Goal: Task Accomplishment & Management: Complete application form

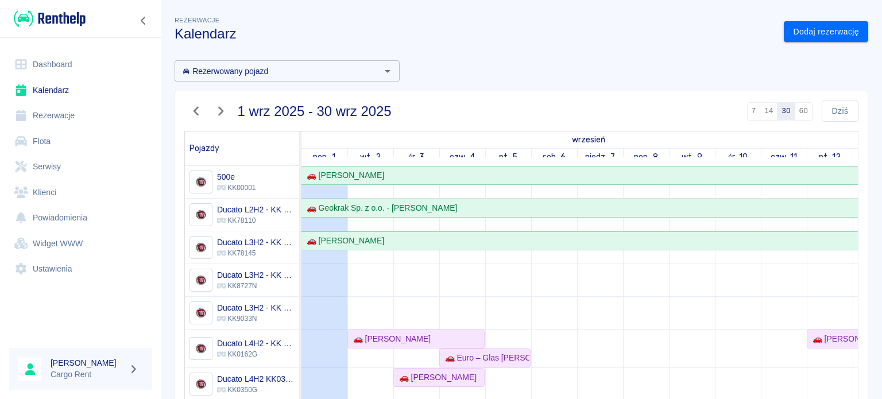
drag, startPoint x: 0, startPoint y: 0, endPoint x: 67, endPoint y: 32, distance: 73.7
click at [67, 32] on div at bounding box center [80, 18] width 161 height 37
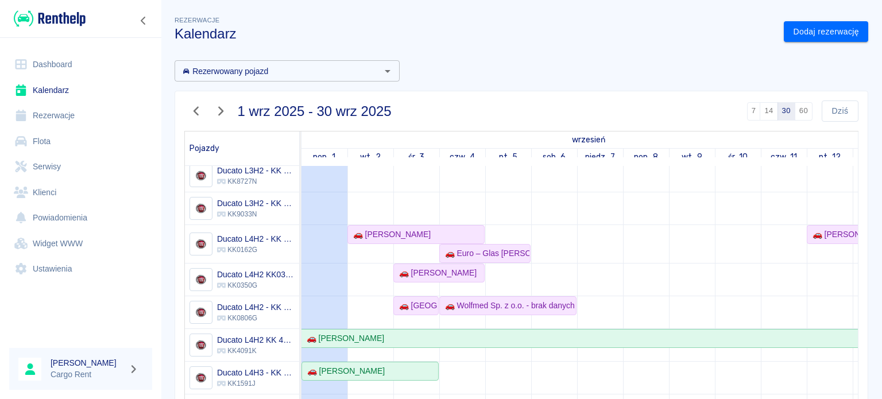
click at [69, 30] on div at bounding box center [80, 18] width 161 height 37
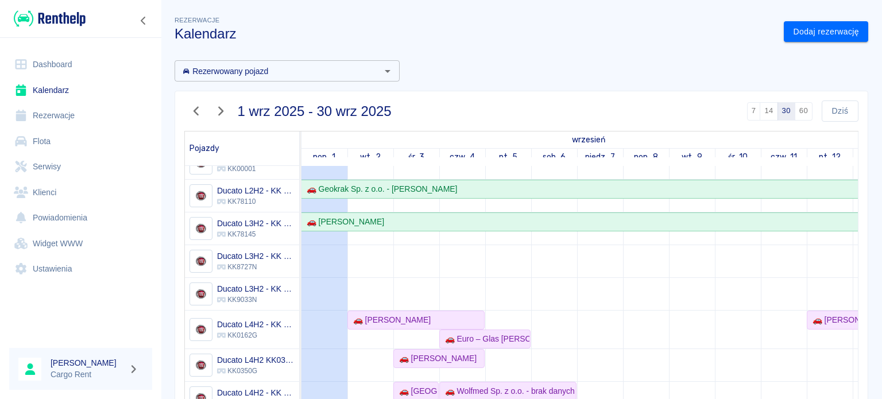
scroll to position [0, 0]
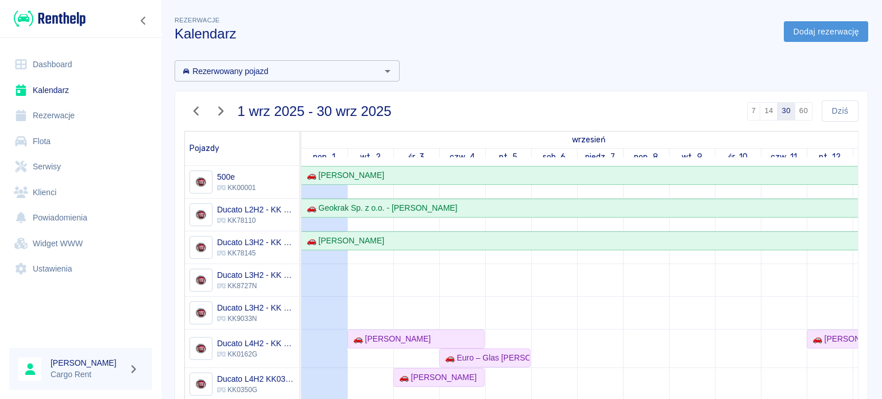
click at [818, 22] on link "Dodaj rezerwację" at bounding box center [826, 31] width 84 height 21
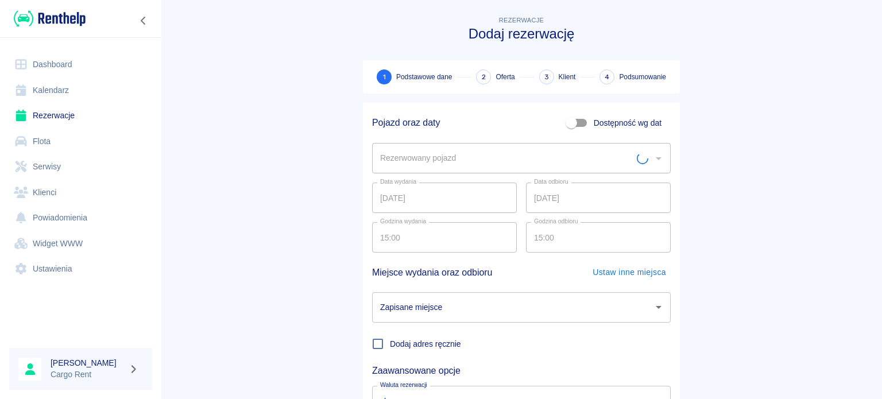
click at [473, 153] on input "Rezerwowany pojazd" at bounding box center [507, 158] width 260 height 20
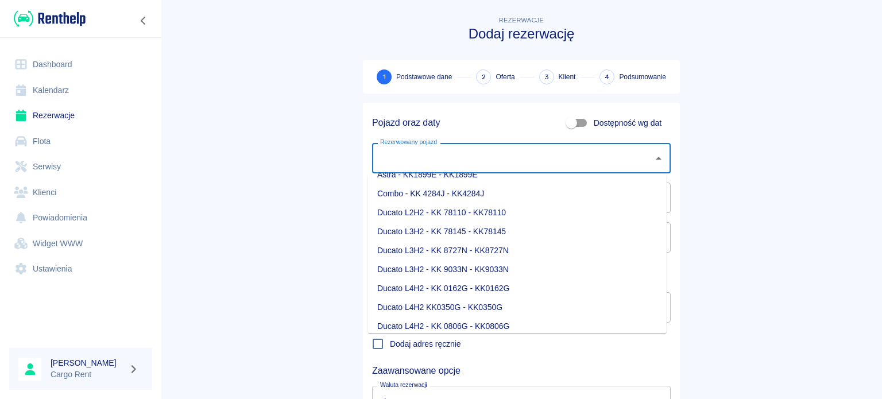
scroll to position [30, 0]
click at [474, 250] on li "Ducato L3H2 - KK 8727N - KK8727N" at bounding box center [517, 251] width 299 height 19
type input "Ducato L3H2 - KK 8727N - KK8727N"
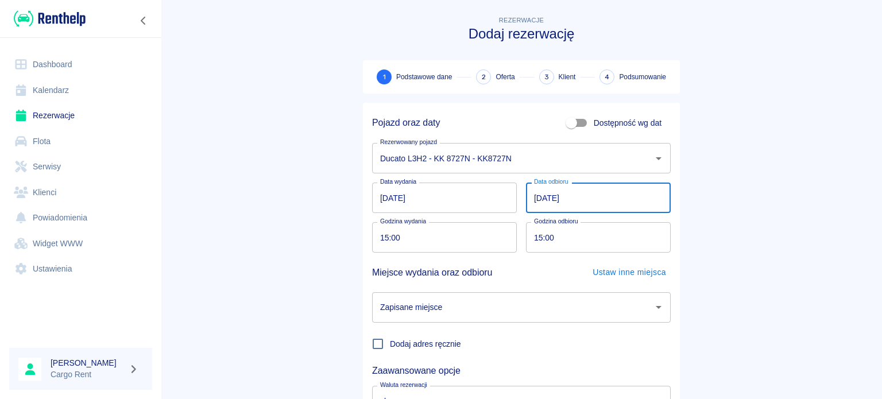
click at [563, 198] on input "02.09.2025" at bounding box center [598, 198] width 145 height 30
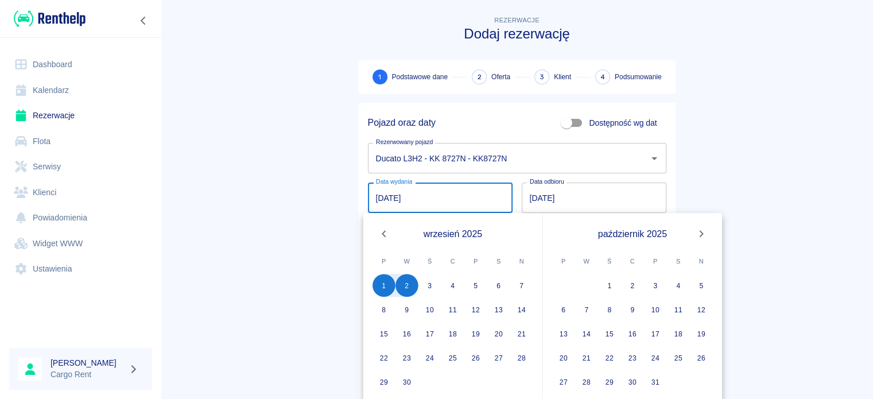
click at [374, 197] on input "01.09.2025" at bounding box center [440, 198] width 145 height 30
click at [478, 282] on button "5" at bounding box center [475, 285] width 23 height 23
type input "05.09.2025"
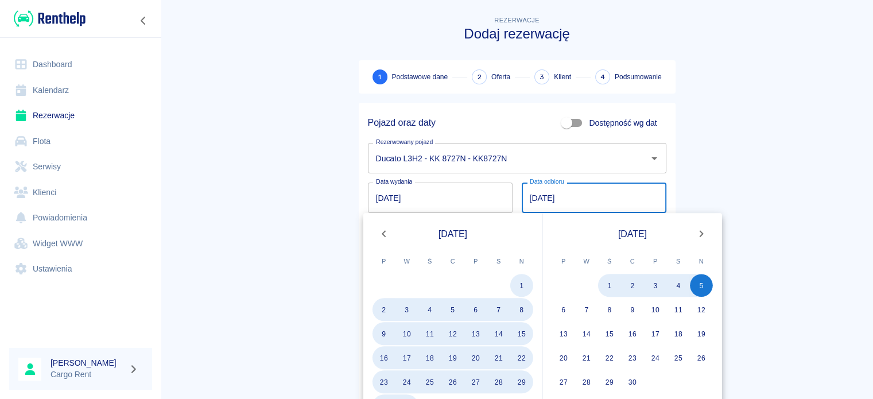
type input "05.09.2027"
click at [766, 173] on main "Rezerwacje Dodaj rezerwację 1 Podstawowe dane 2 Oferta 3 Klient 4 Podsumowanie …" at bounding box center [517, 239] width 713 height 451
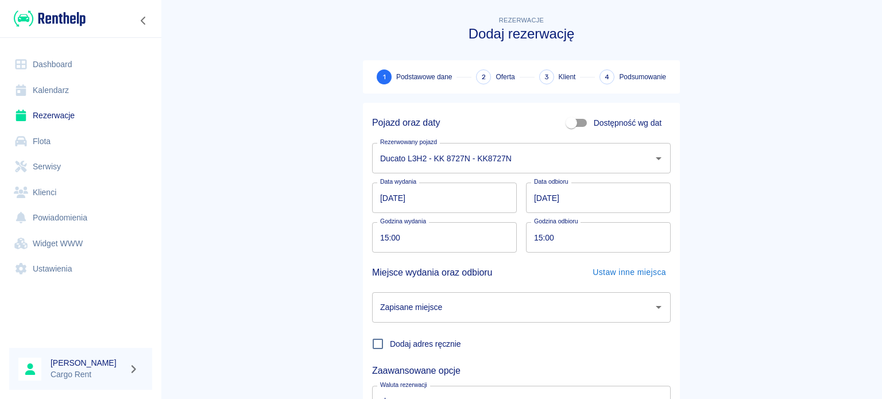
click at [404, 238] on input "15:00" at bounding box center [440, 237] width 137 height 30
type input "10:00"
click at [462, 308] on input "Zapisane miejsce" at bounding box center [512, 307] width 271 height 20
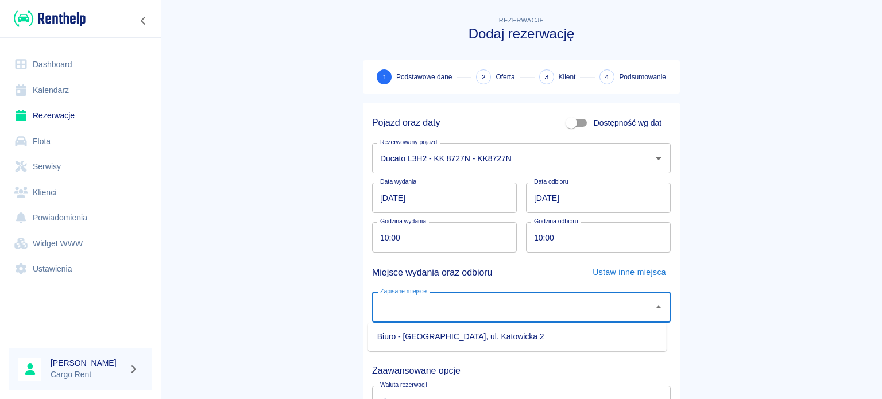
click at [440, 333] on li "Biuro - Kraków, ul. Katowicka 2" at bounding box center [517, 336] width 299 height 19
type input "Biuro - Kraków, ul. Katowicka 2"
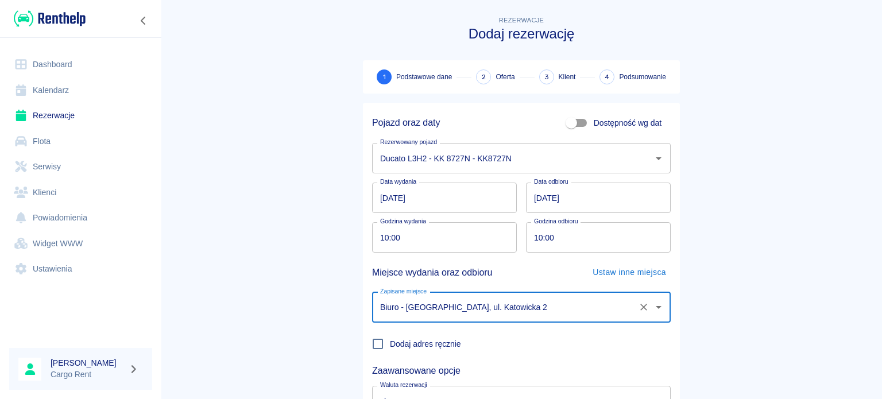
click at [760, 305] on main "Rezerwacje Dodaj rezerwację 1 Podstawowe dane 2 Oferta 3 Klient 4 Podsumowanie …" at bounding box center [521, 239] width 721 height 451
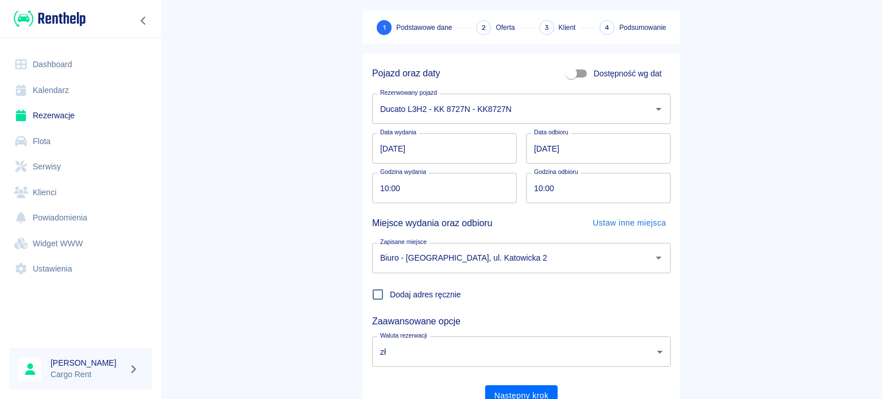
scroll to position [99, 0]
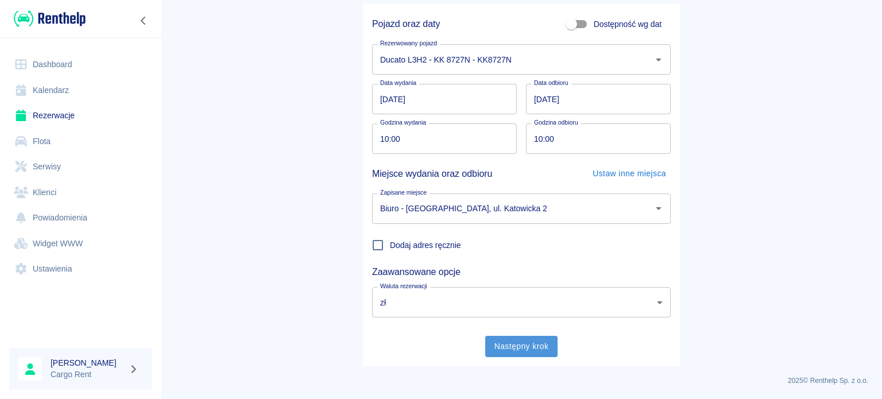
click at [535, 345] on button "Następny krok" at bounding box center [521, 346] width 73 height 21
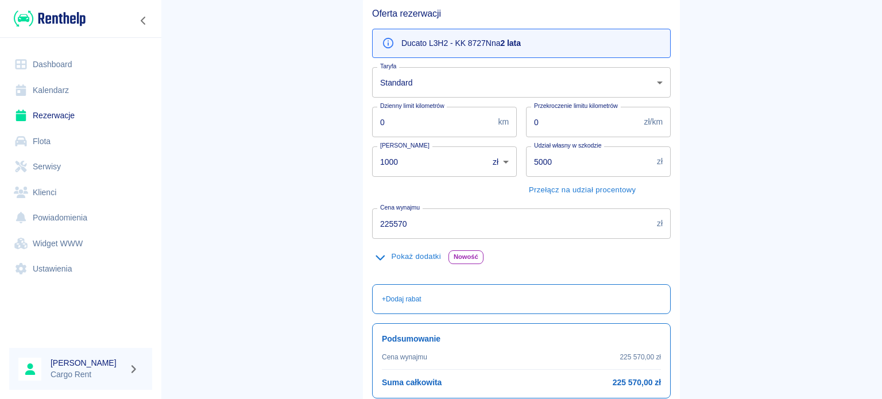
scroll to position [118, 0]
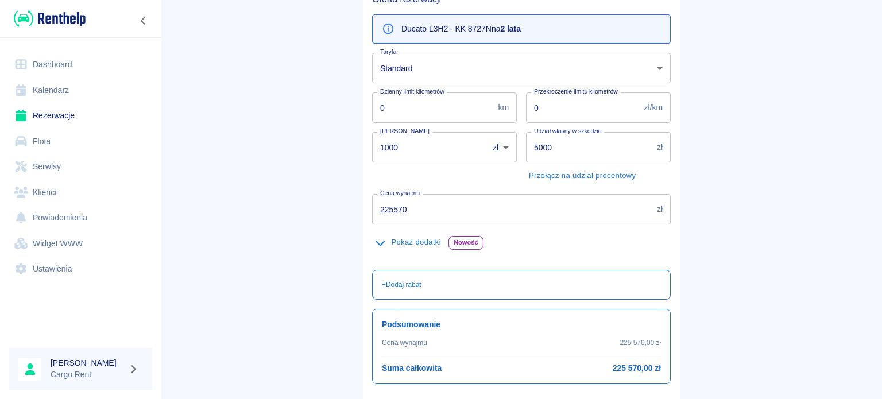
drag, startPoint x: 390, startPoint y: 142, endPoint x: 338, endPoint y: 146, distance: 52.4
click at [338, 146] on main "Rezerwacje Dodaj rezerwację Podstawowe dane 2 Oferta 3 Klient 4 Podsumowanie Of…" at bounding box center [521, 173] width 721 height 555
type input "0"
click at [413, 206] on input "225570" at bounding box center [512, 209] width 280 height 30
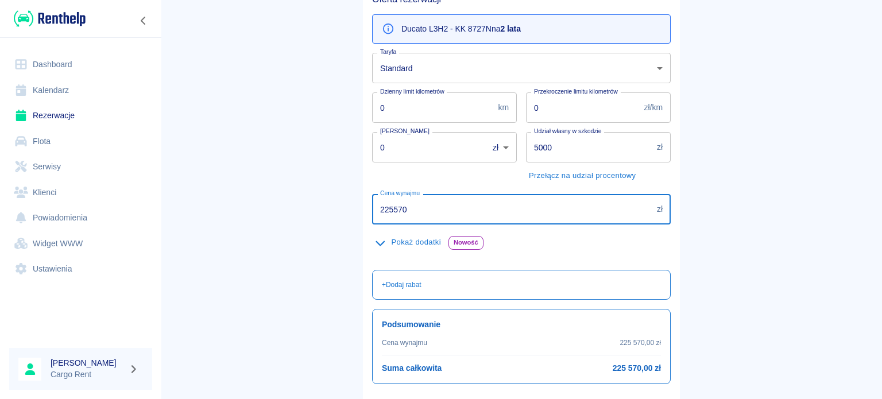
drag, startPoint x: 413, startPoint y: 206, endPoint x: 253, endPoint y: 218, distance: 161.2
click at [253, 218] on main "Rezerwacje Dodaj rezerwację Podstawowe dane 2 Oferta 3 Klient 4 Podsumowanie Of…" at bounding box center [521, 173] width 721 height 555
type input "79200"
click at [712, 236] on main "Rezerwacje Dodaj rezerwację Podstawowe dane 2 Oferta 3 Klient 4 Podsumowanie Of…" at bounding box center [521, 173] width 721 height 555
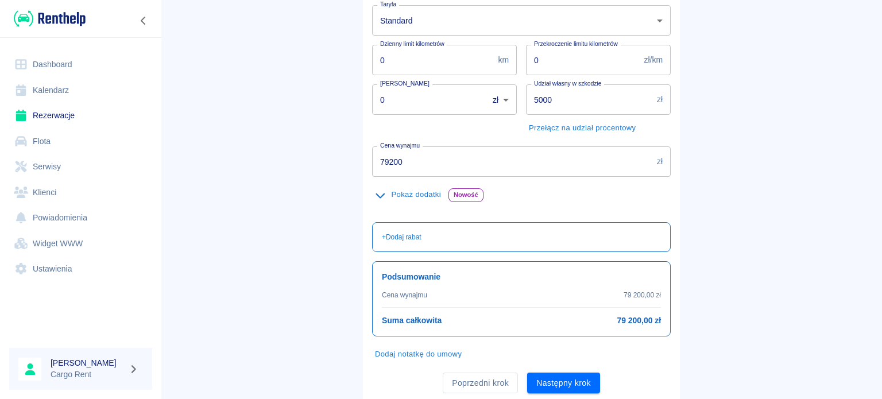
scroll to position [202, 0]
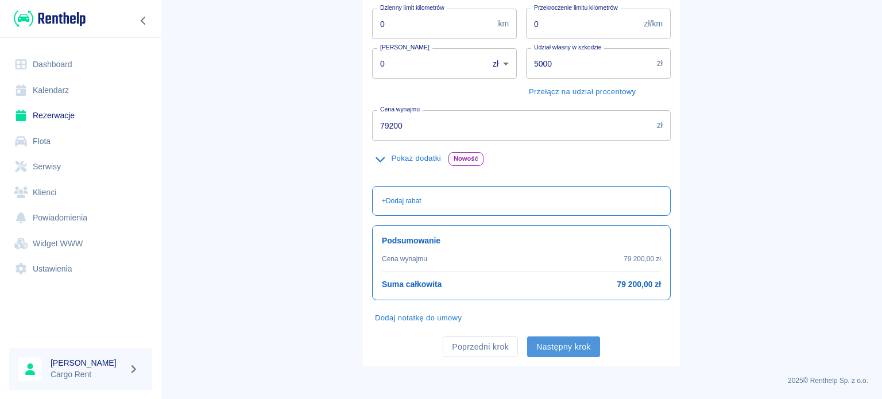
click at [570, 342] on button "Następny krok" at bounding box center [563, 346] width 73 height 21
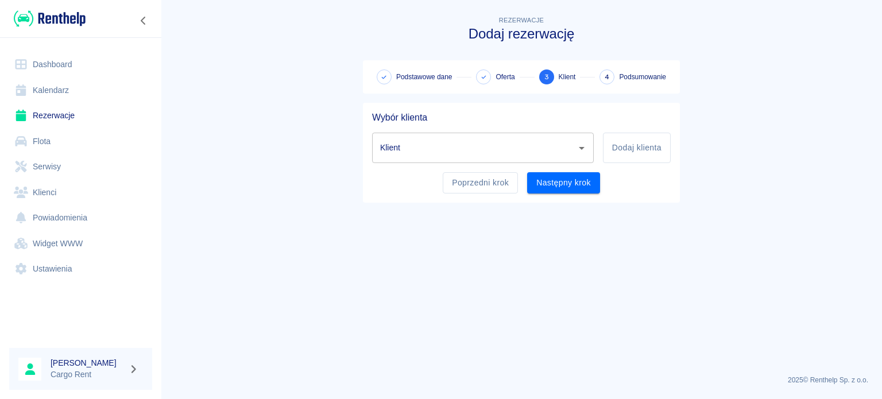
click at [526, 146] on input "Klient" at bounding box center [474, 148] width 194 height 20
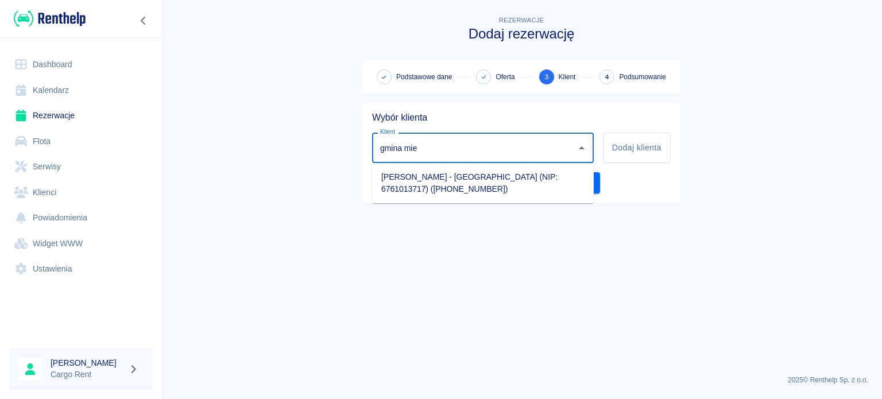
click at [535, 180] on li "Damian Twardy - GMINA MIEJSKA KRAKÓW (NIP: 6761013717) (+48501675458)" at bounding box center [483, 183] width 222 height 31
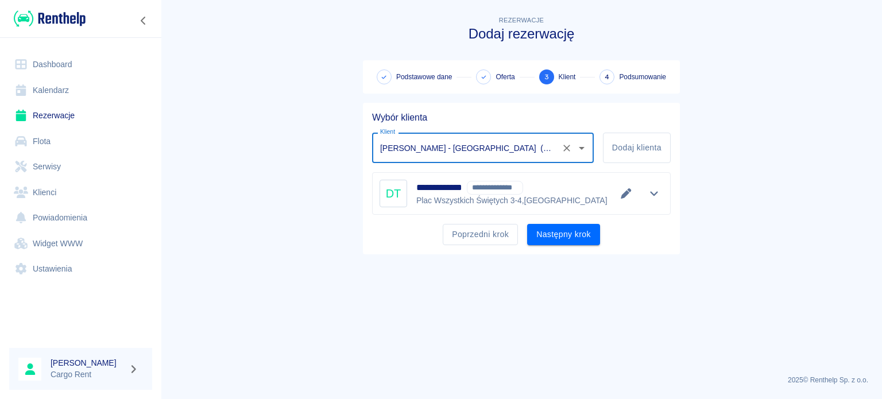
type input "Damian Twardy - GMINA MIEJSKA KRAKÓW (NIP: 6761013717) (+48501675458)"
click at [665, 191] on div "**********" at bounding box center [521, 193] width 299 height 42
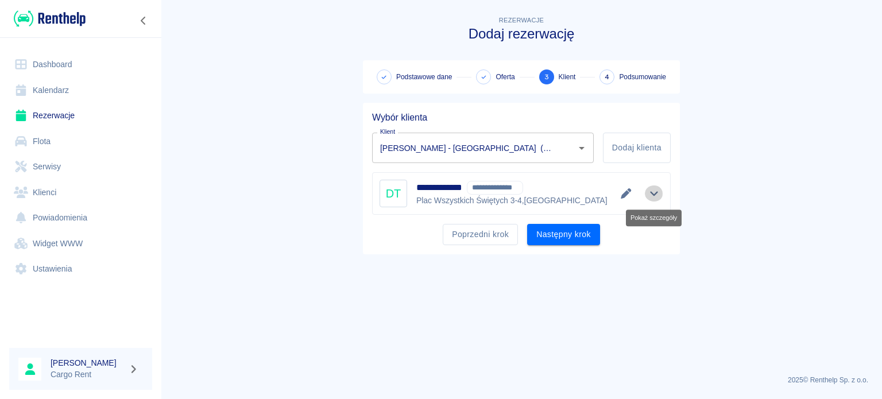
click at [658, 192] on icon "Pokaż szczegóły" at bounding box center [654, 193] width 13 height 10
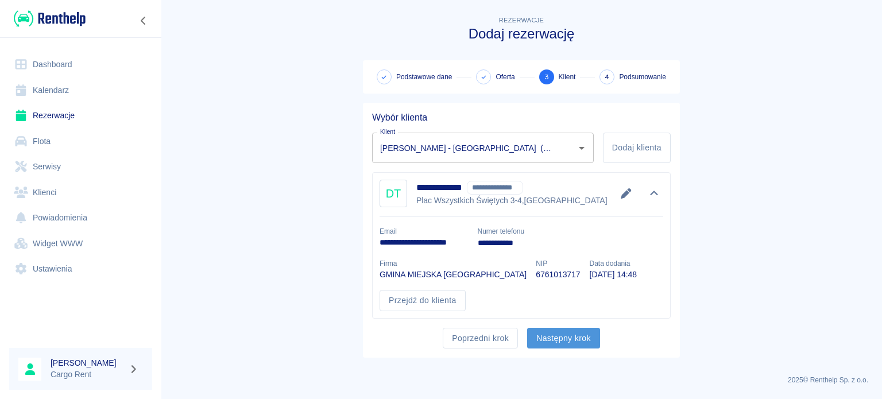
click at [578, 332] on button "Następny krok" at bounding box center [563, 338] width 73 height 21
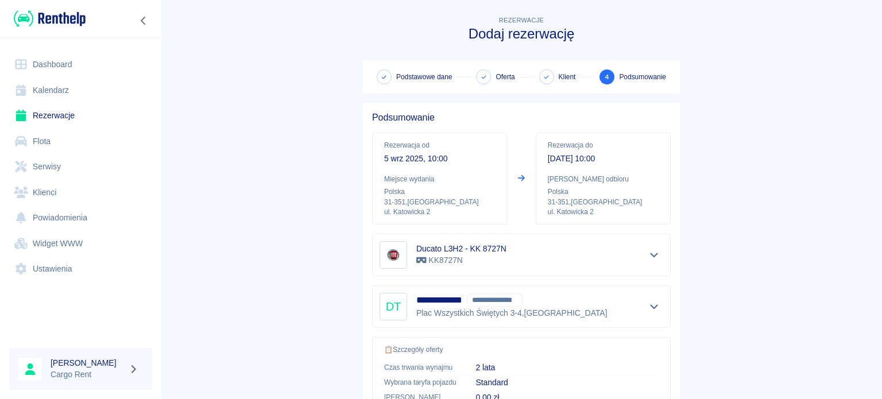
scroll to position [218, 0]
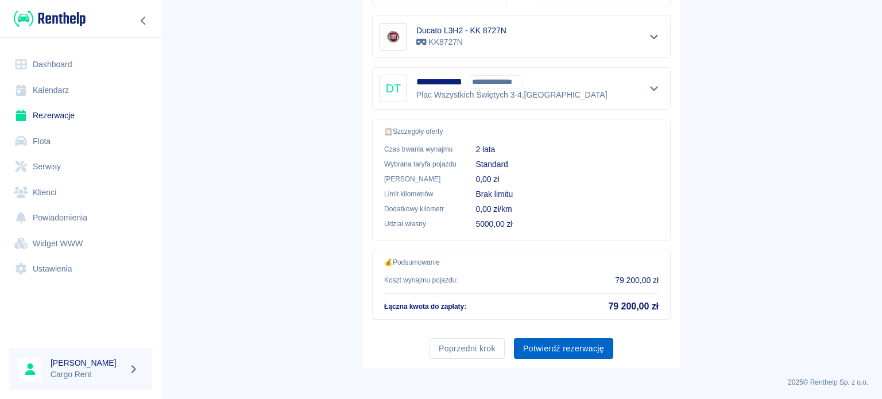
click at [575, 343] on button "Potwierdź rezerwację" at bounding box center [563, 348] width 99 height 21
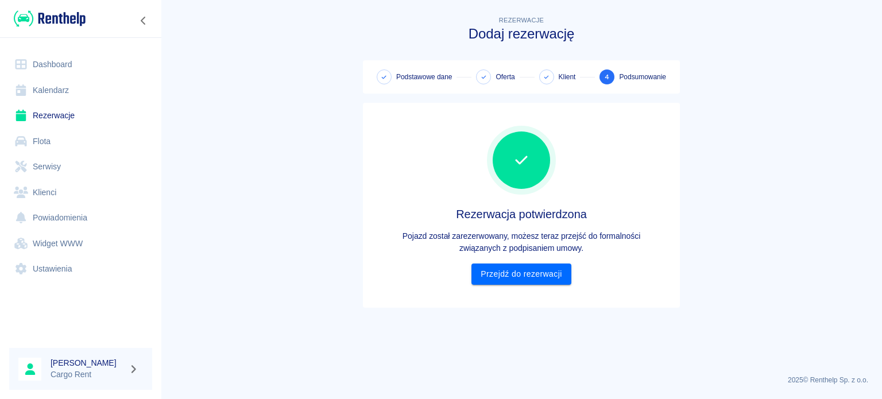
scroll to position [0, 0]
click at [519, 277] on link "Przejdź do rezerwacji" at bounding box center [520, 274] width 99 height 21
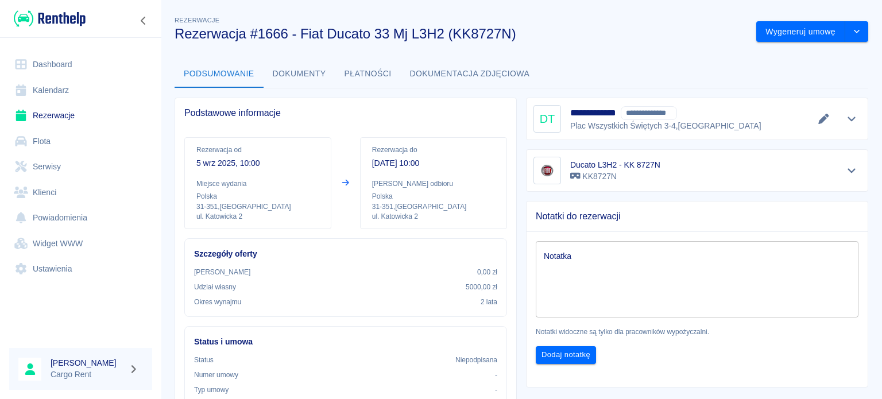
click at [34, 86] on link "Kalendarz" at bounding box center [80, 91] width 143 height 26
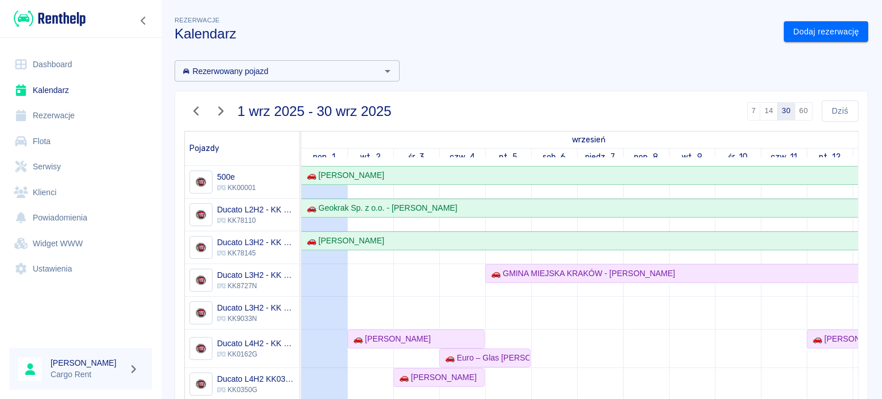
scroll to position [9, 0]
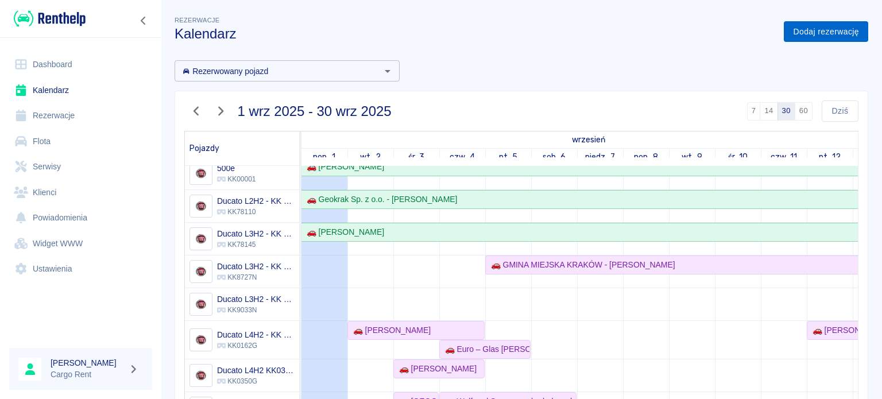
click at [804, 30] on link "Dodaj rezerwację" at bounding box center [826, 31] width 84 height 21
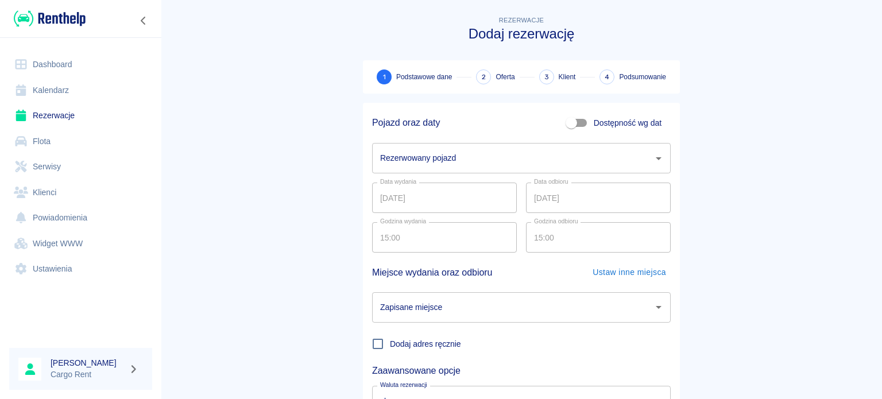
click at [476, 165] on input "Rezerwowany pojazd" at bounding box center [512, 158] width 271 height 20
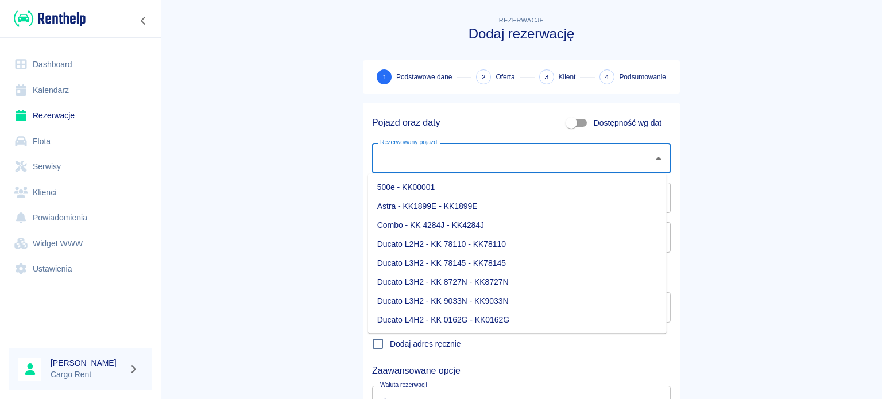
click at [493, 284] on li "Ducato L3H2 - KK 8727N - KK8727N" at bounding box center [517, 282] width 299 height 19
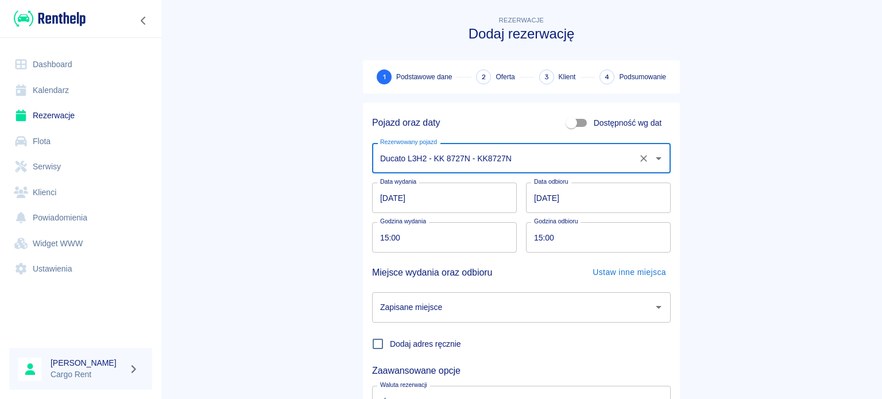
click at [451, 203] on input "01.09.2025" at bounding box center [444, 198] width 145 height 30
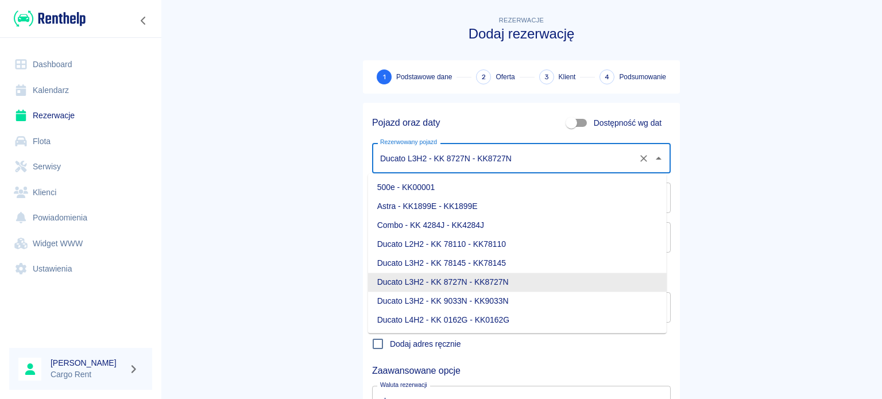
click at [439, 155] on input "Ducato L3H2 - KK 8727N - KK8727N" at bounding box center [505, 158] width 256 height 20
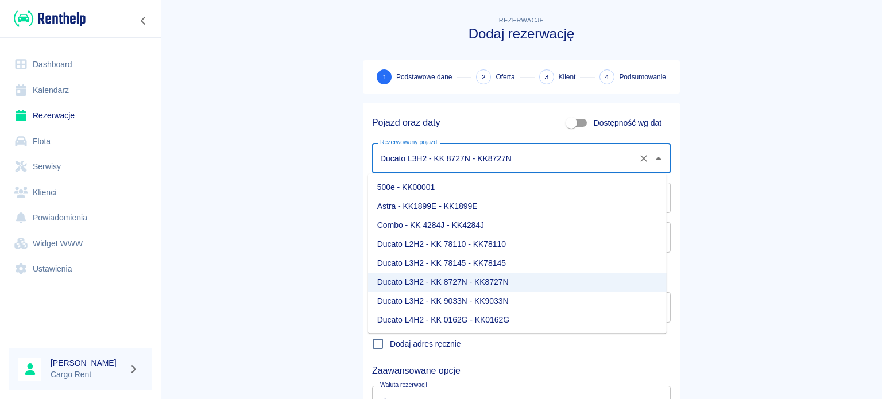
click at [464, 297] on li "Ducato L3H2 - KK 9033N - KK9033N" at bounding box center [517, 301] width 299 height 19
type input "Ducato L3H2 - KK 9033N - KK9033N"
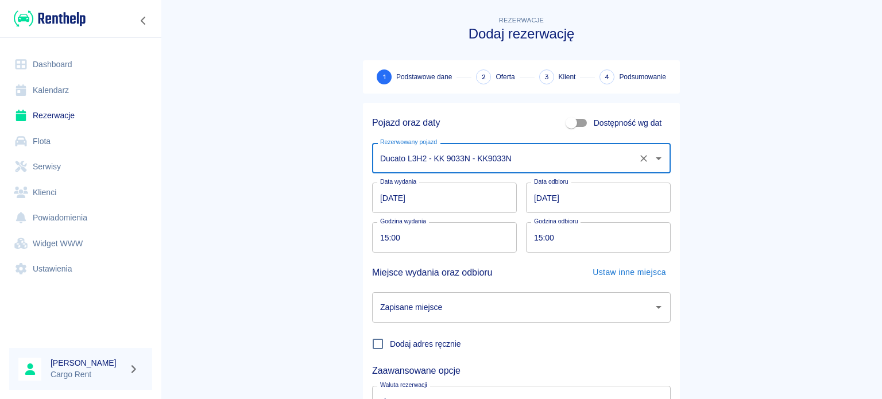
click at [423, 202] on input "01.09.2025" at bounding box center [444, 198] width 145 height 30
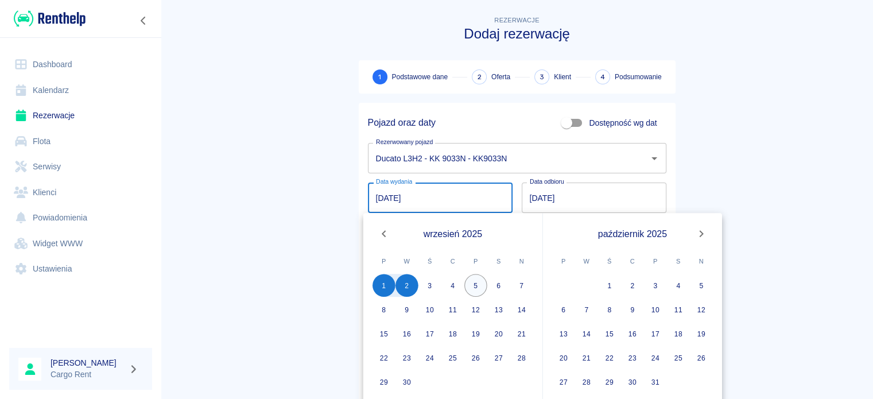
click at [473, 287] on button "5" at bounding box center [475, 285] width 23 height 23
type input "05.09.2025"
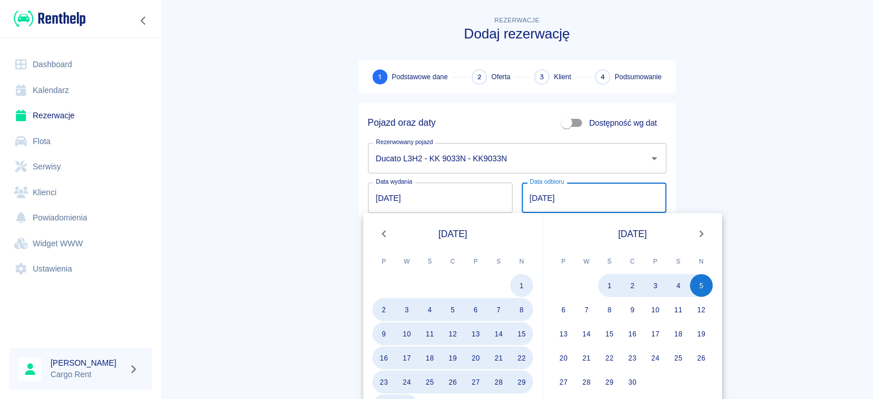
type input "05.09.2027"
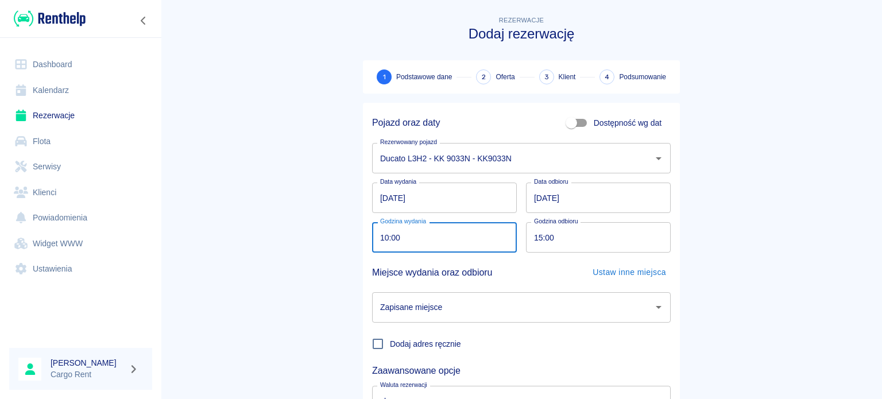
type input "10:00"
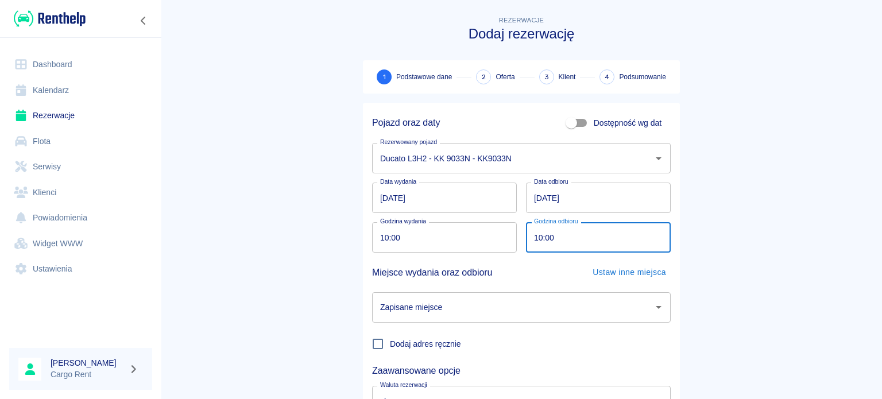
type input "10:00"
click at [501, 302] on input "Zapisane miejsce" at bounding box center [512, 307] width 271 height 20
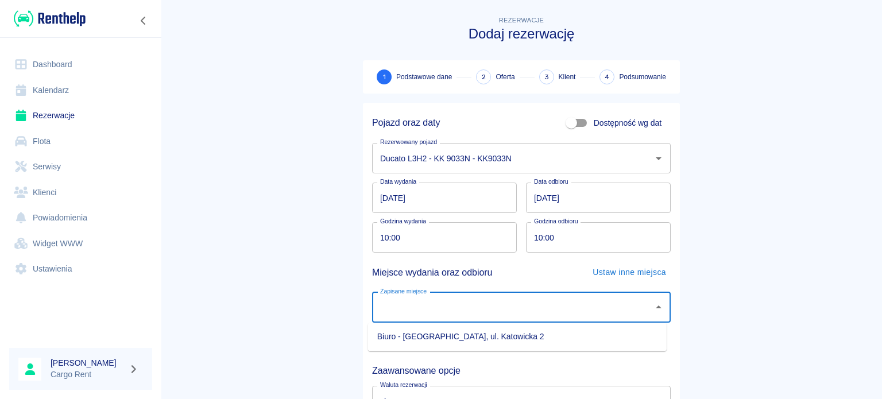
click at [487, 333] on li "Biuro - Kraków, ul. Katowicka 2" at bounding box center [517, 336] width 299 height 19
type input "Biuro - Kraków, ul. Katowicka 2"
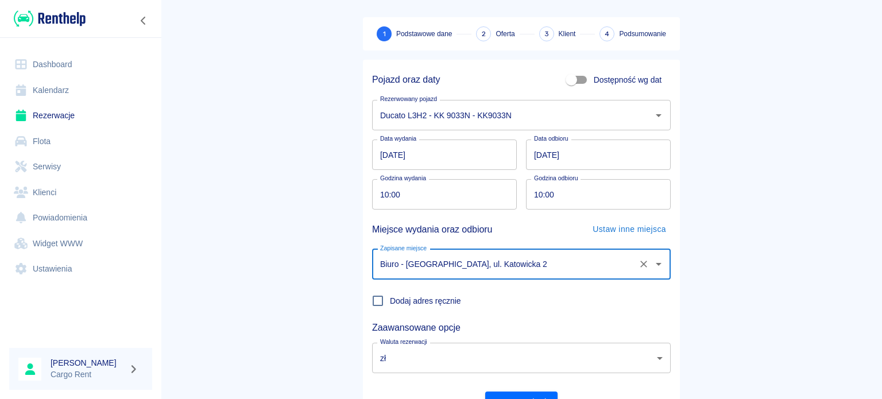
scroll to position [99, 0]
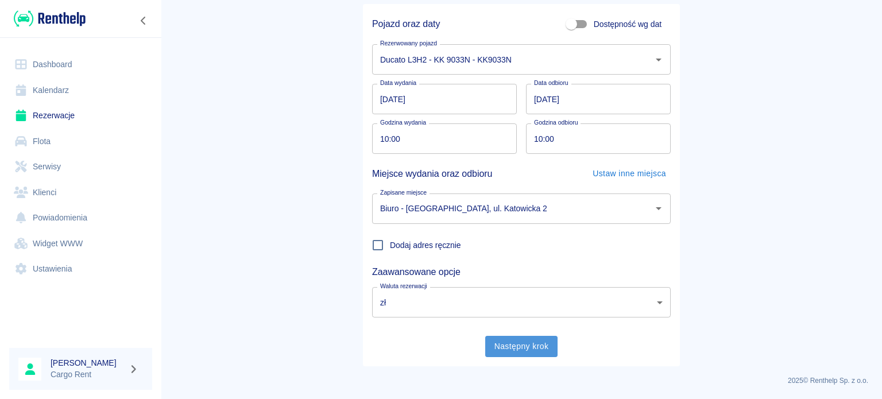
click at [538, 344] on button "Następny krok" at bounding box center [521, 346] width 73 height 21
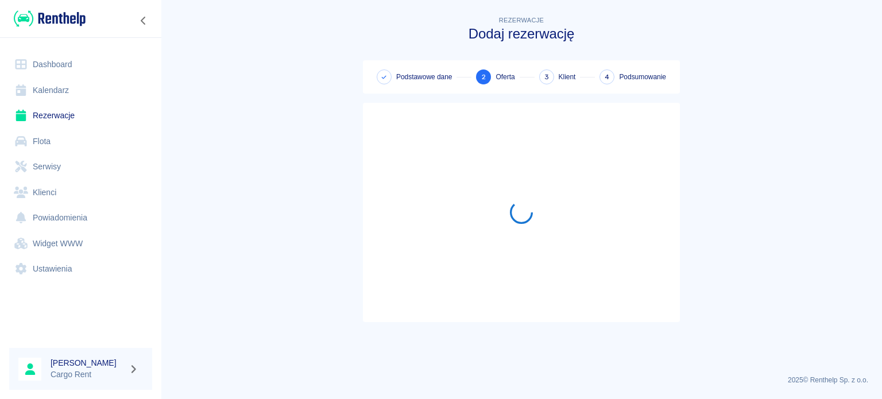
scroll to position [0, 0]
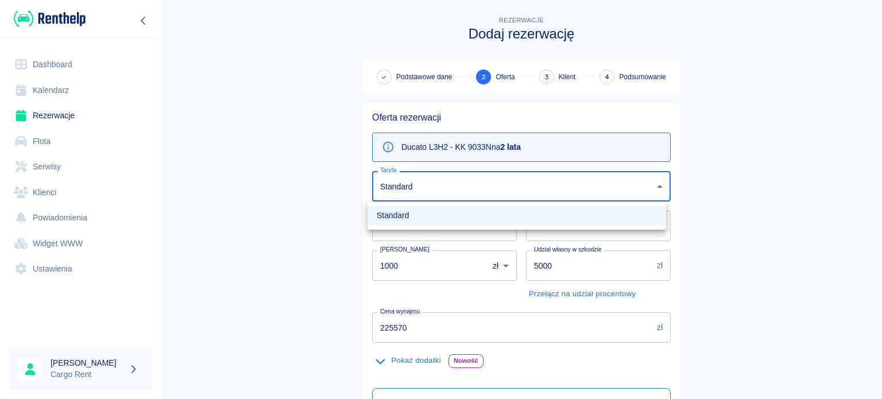
click at [431, 181] on body "Używamy plików Cookies, by zapewnić Ci najlepsze możliwe doświadczenie. Aby dow…" at bounding box center [441, 199] width 882 height 399
click at [431, 181] on div at bounding box center [441, 199] width 882 height 399
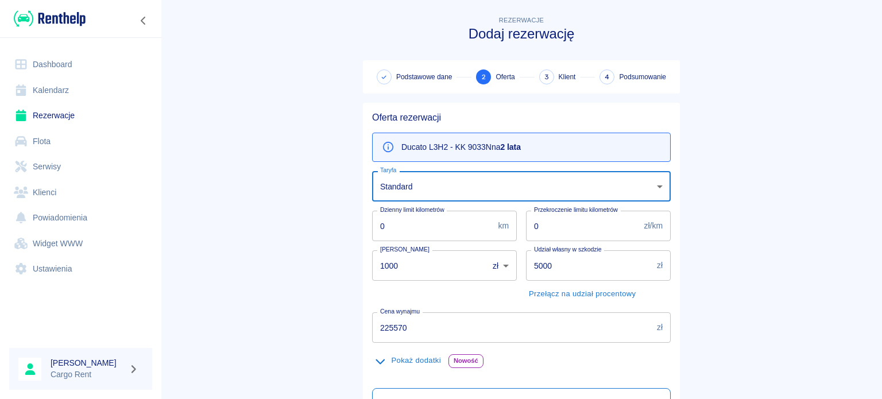
click at [260, 198] on main "Rezerwacje Dodaj rezerwację Podstawowe dane 2 Oferta 3 Klient 4 Podsumowanie Of…" at bounding box center [521, 291] width 721 height 555
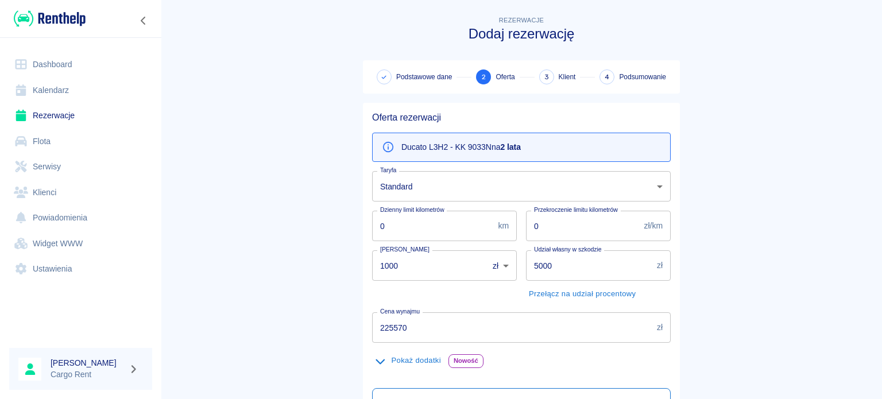
drag, startPoint x: 284, startPoint y: 330, endPoint x: 272, endPoint y: 328, distance: 12.1
click at [272, 328] on main "Rezerwacje Dodaj rezerwację Podstawowe dane 2 Oferta 3 Klient 4 Podsumowanie Of…" at bounding box center [521, 291] width 721 height 555
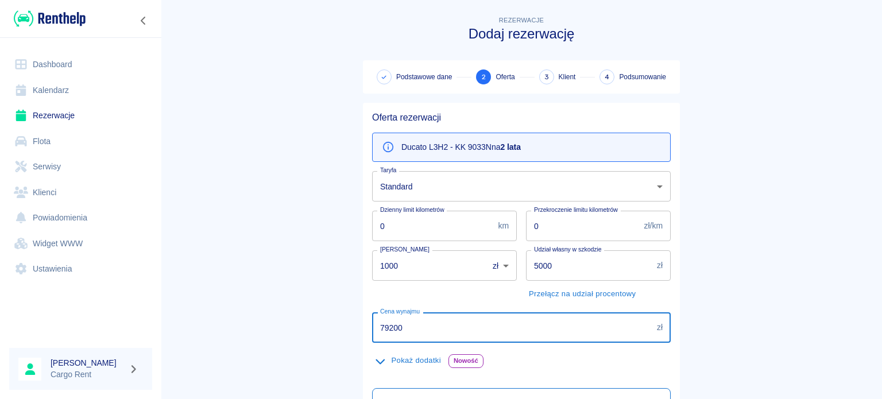
type input "79200"
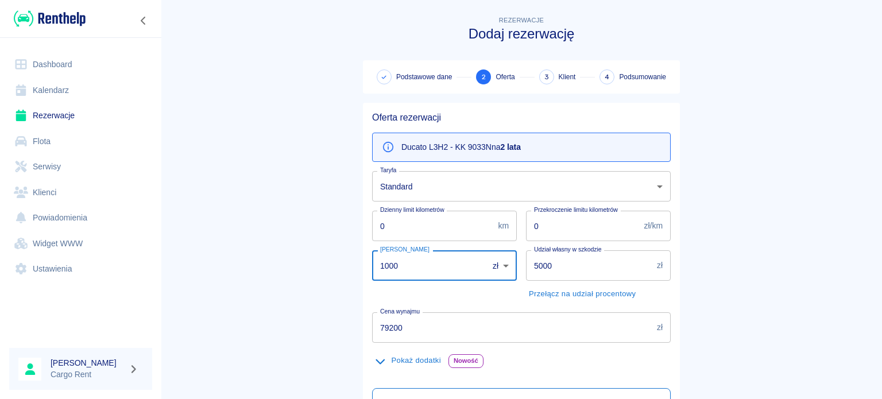
click at [299, 260] on main "Rezerwacje Dodaj rezerwację Podstawowe dane 2 Oferta 3 Klient 4 Podsumowanie Of…" at bounding box center [521, 291] width 721 height 555
type input "0"
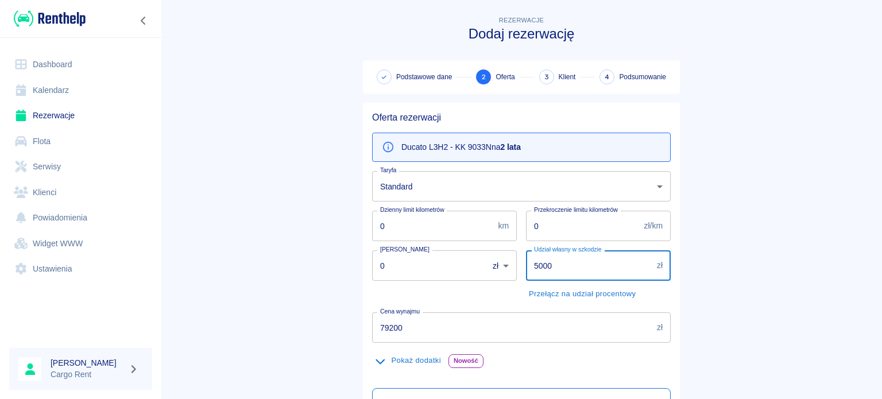
click at [532, 266] on input "5000" at bounding box center [589, 265] width 126 height 30
drag, startPoint x: 532, startPoint y: 266, endPoint x: 511, endPoint y: 268, distance: 20.7
click at [511, 268] on div "Oferta rezerwacji Ducato L3H2 - KK 9033N na 2 lata Taryfa Standard 80b9d90f-f4c…" at bounding box center [517, 331] width 308 height 456
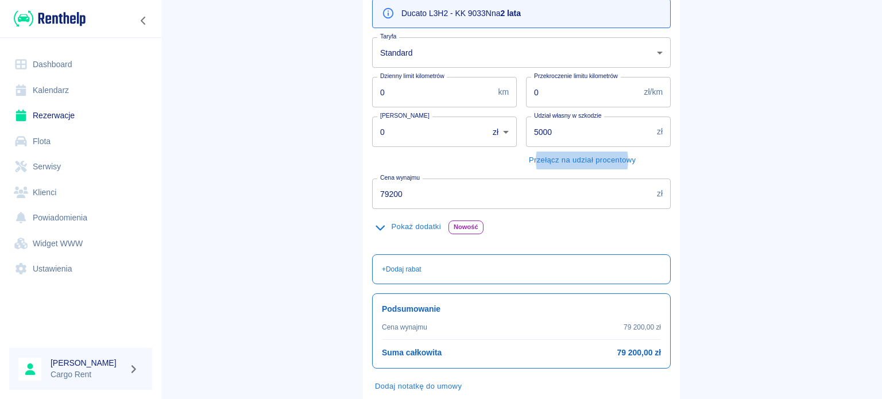
scroll to position [202, 0]
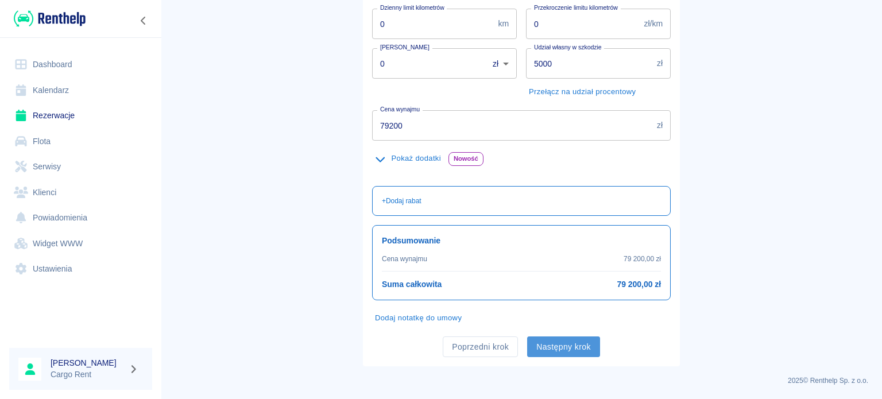
click at [563, 345] on button "Następny krok" at bounding box center [563, 346] width 73 height 21
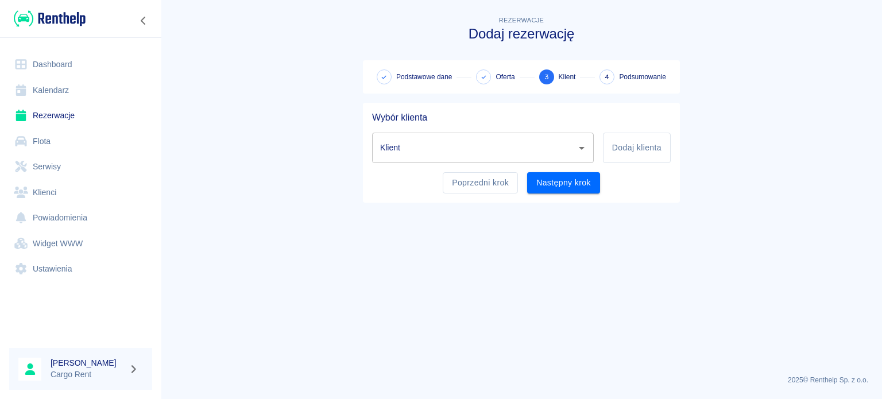
click at [509, 153] on input "Klient" at bounding box center [474, 148] width 194 height 20
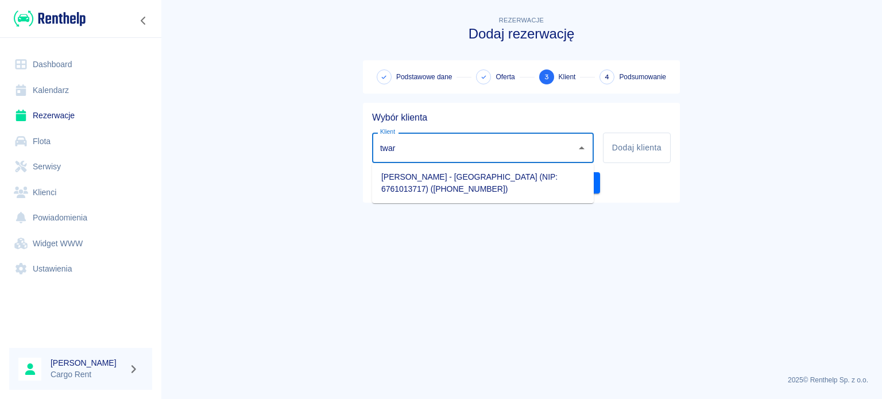
click at [501, 199] on ul "Damian Twardy - GMINA MIEJSKA KRAKÓW (NIP: 6761013717) (+48501675458)" at bounding box center [483, 183] width 222 height 40
click at [508, 193] on li "Damian Twardy - GMINA MIEJSKA KRAKÓW (NIP: 6761013717) (+48501675458)" at bounding box center [483, 183] width 222 height 31
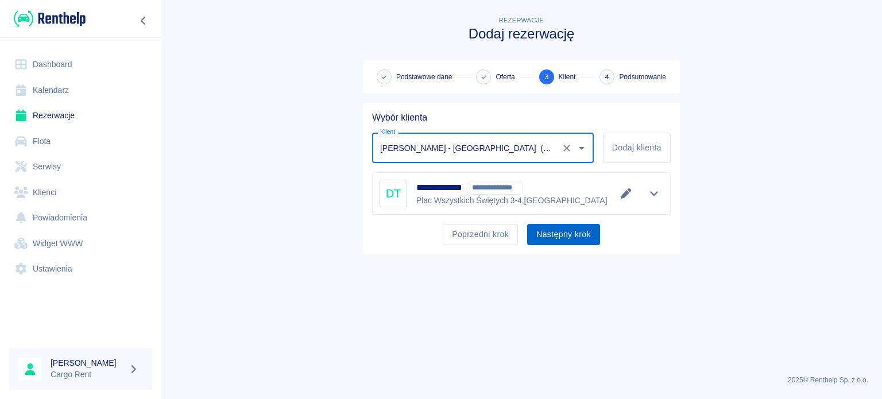
type input "Damian Twardy - GMINA MIEJSKA KRAKÓW (NIP: 6761013717) (+48501675458)"
click at [553, 231] on button "Następny krok" at bounding box center [563, 234] width 73 height 21
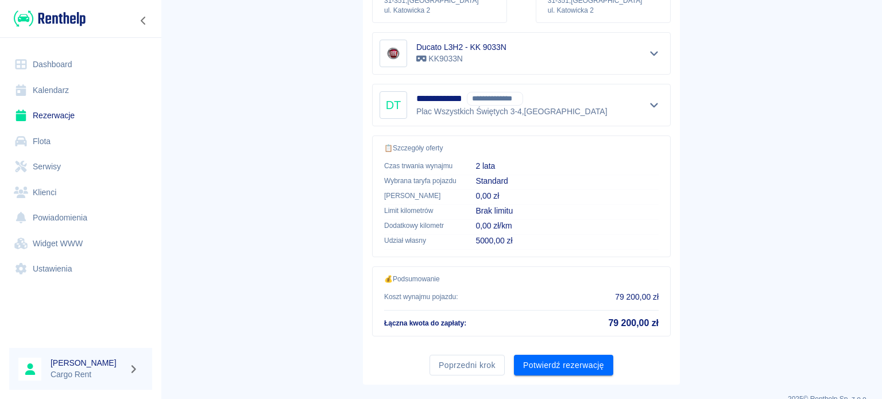
scroll to position [218, 0]
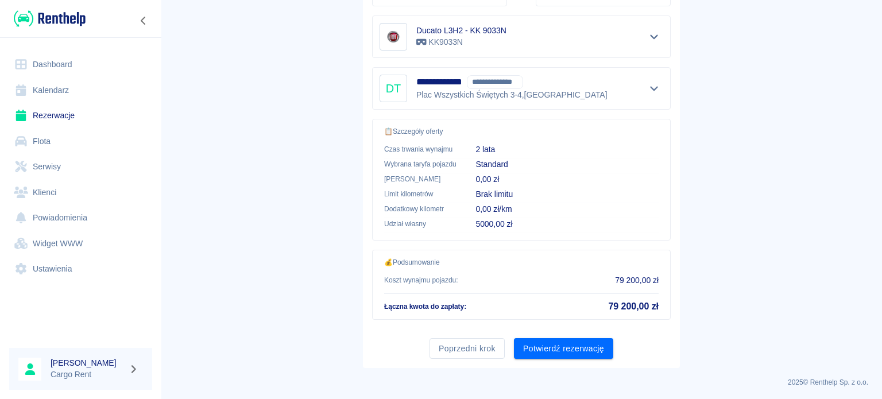
click at [578, 329] on div "Poprzedni krok Potwierdź rezerwację" at bounding box center [517, 344] width 308 height 30
click at [576, 338] on button "Potwierdź rezerwację" at bounding box center [563, 348] width 99 height 21
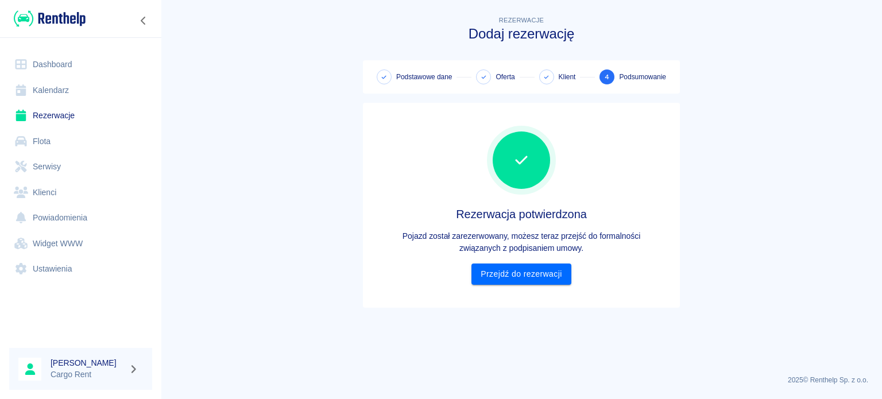
scroll to position [0, 0]
click at [523, 266] on link "Przejdź do rezerwacji" at bounding box center [520, 274] width 99 height 21
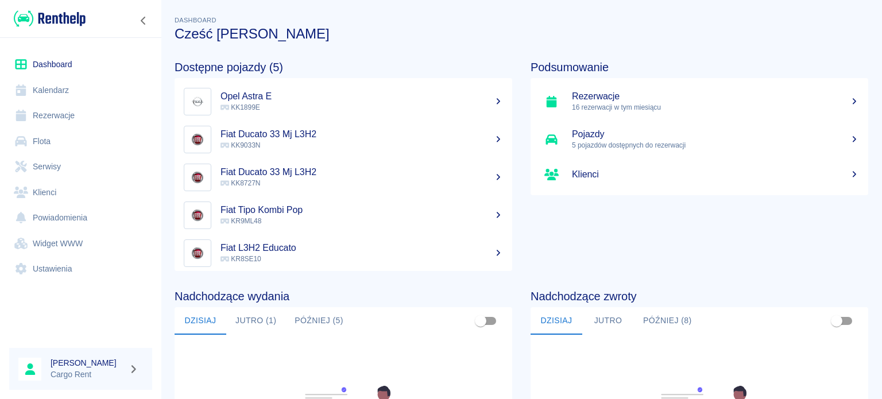
click at [53, 94] on link "Kalendarz" at bounding box center [80, 91] width 143 height 26
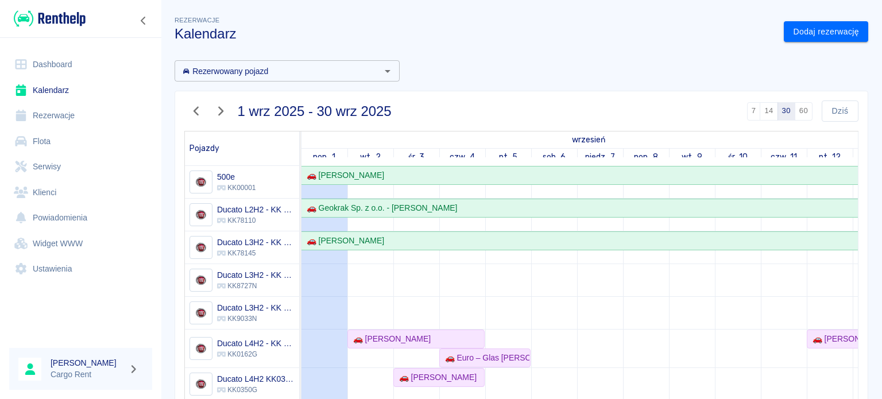
click at [196, 110] on icon "button" at bounding box center [196, 111] width 15 height 12
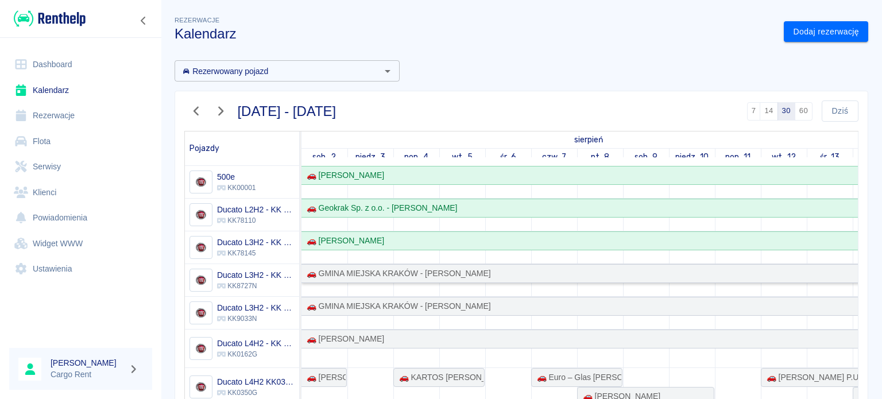
click at [424, 268] on div "🚗 GMINA MIEJSKA KRAKÓW - [PERSON_NAME]" at bounding box center [396, 274] width 189 height 12
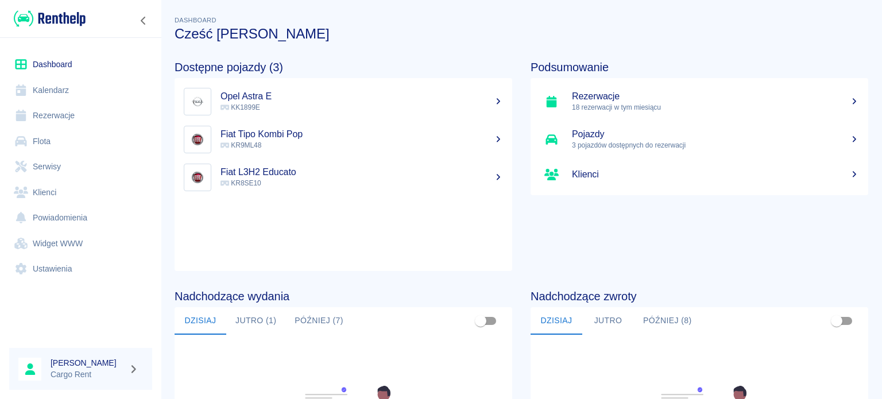
scroll to position [200, 0]
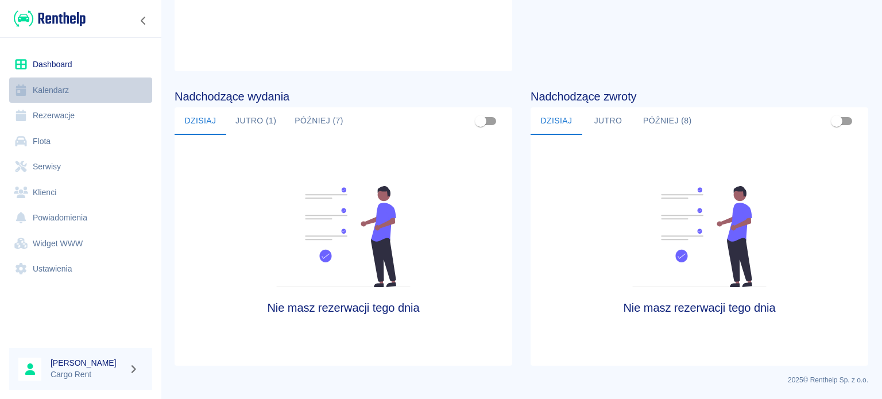
click at [72, 89] on link "Kalendarz" at bounding box center [80, 91] width 143 height 26
